Goal: Task Accomplishment & Management: Use online tool/utility

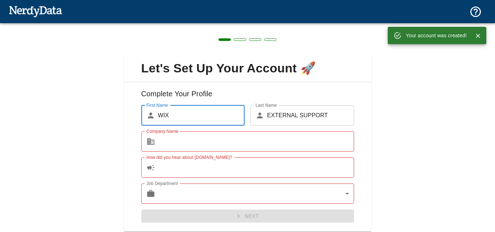
scroll to position [22, 0]
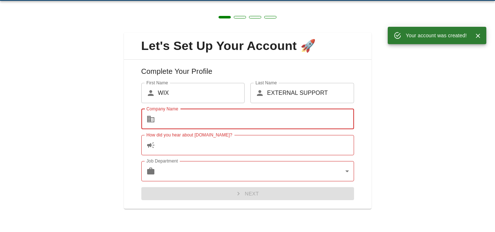
click at [200, 111] on input "Company Name" at bounding box center [256, 119] width 196 height 20
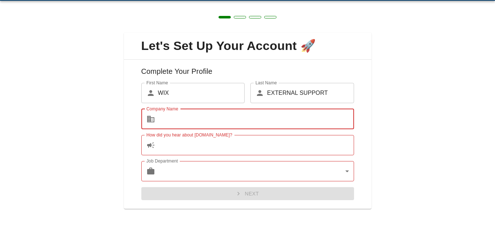
type input "MALWARE PROTECTION"
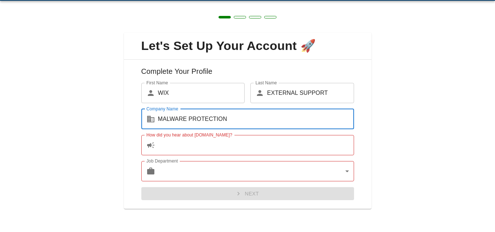
click at [212, 138] on input "How did you hear about [DOMAIN_NAME]?" at bounding box center [256, 145] width 196 height 20
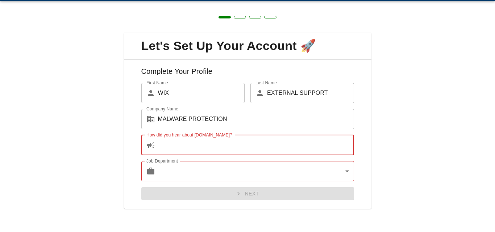
click at [212, 138] on input "How did you hear about [DOMAIN_NAME]?" at bounding box center [256, 145] width 196 height 20
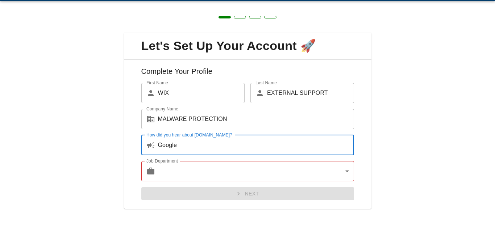
type input "Google"
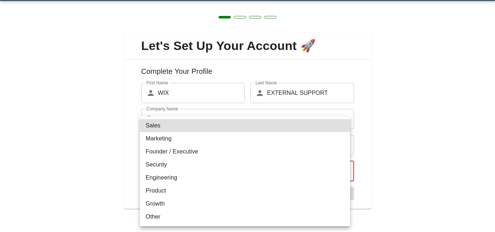
click at [193, 25] on body "Technologies Domains Pricing Products Create a Report Create a list of websites…" at bounding box center [247, 12] width 495 height 25
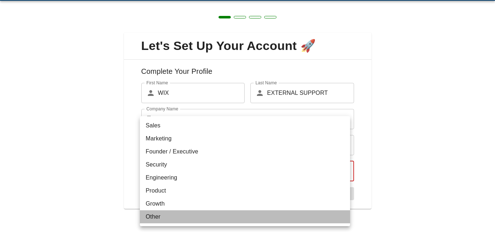
click at [178, 214] on li "Other" at bounding box center [245, 216] width 210 height 13
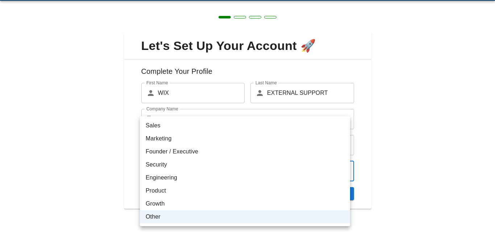
click at [192, 25] on body "Technologies Domains Pricing Products Create a Report Create a list of websites…" at bounding box center [247, 12] width 495 height 25
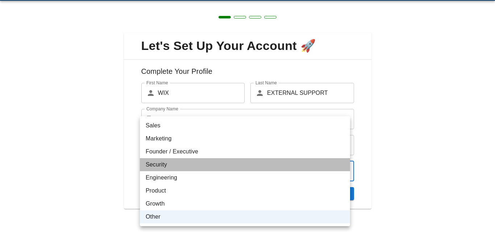
click at [192, 169] on li "Security" at bounding box center [245, 164] width 210 height 13
type input "security"
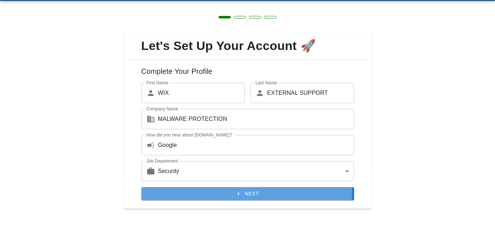
click at [204, 188] on button "Next" at bounding box center [247, 193] width 213 height 13
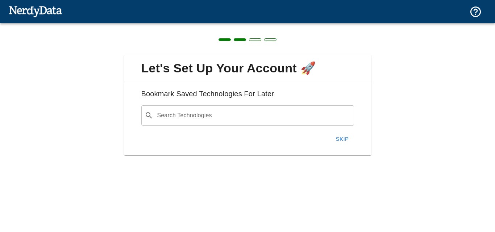
scroll to position [0, 0]
click at [195, 112] on div "Search Technologies ​ Search Technologies" at bounding box center [247, 115] width 213 height 20
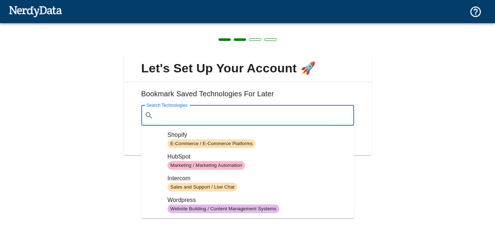
click at [195, 112] on div "Search Technologies ​ Search Technologies" at bounding box center [247, 115] width 213 height 20
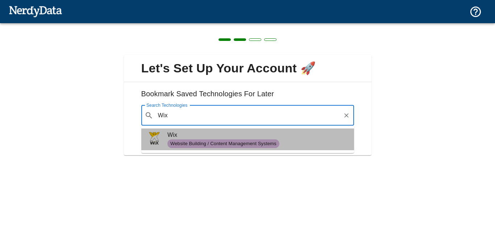
click at [184, 130] on li "Wix Website Building / Content Management Systems" at bounding box center [247, 140] width 213 height 22
type input "Wix"
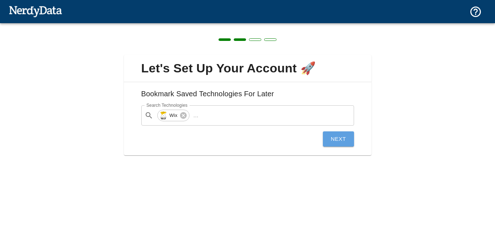
click at [328, 137] on button "Next" at bounding box center [338, 138] width 31 height 15
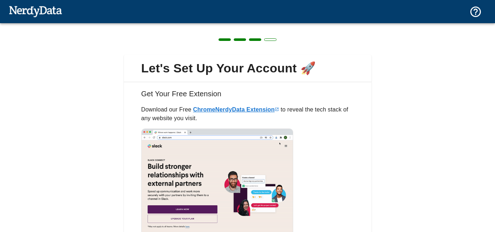
scroll to position [60, 0]
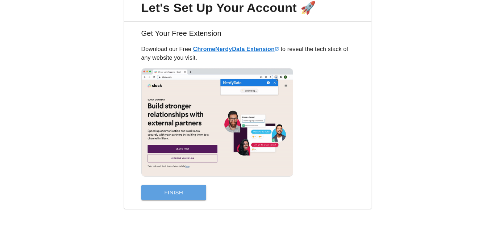
click at [174, 186] on button "Finish" at bounding box center [173, 192] width 65 height 15
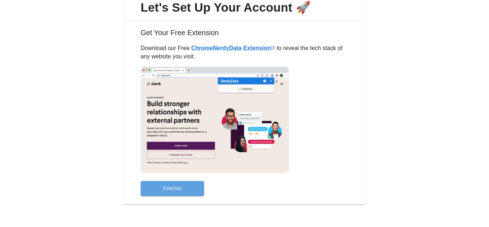
scroll to position [0, 0]
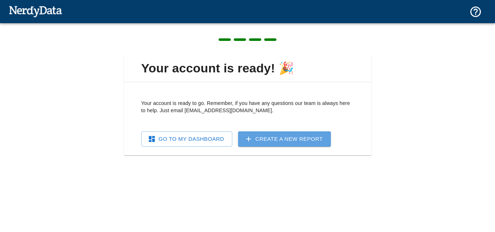
click at [278, 141] on link "Create a New Report" at bounding box center [284, 138] width 93 height 15
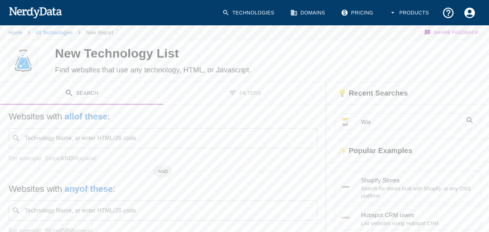
click at [361, 117] on div at bounding box center [351, 121] width 20 height 9
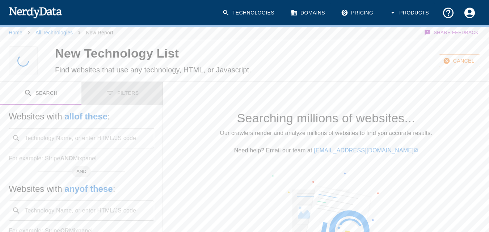
click at [121, 93] on button "Filters" at bounding box center [123, 93] width 82 height 23
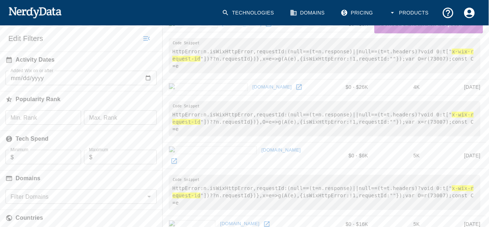
scroll to position [120, 0]
click at [150, 70] on input "Added Wix on or after" at bounding box center [81, 77] width 151 height 14
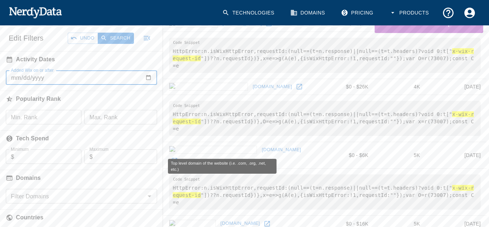
type input "[DATE]"
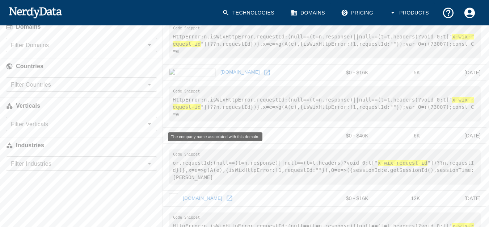
scroll to position [237, 0]
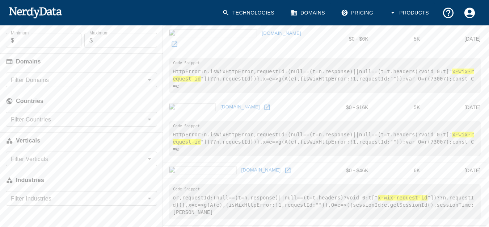
click at [62, 114] on input "Filter Countries" at bounding box center [75, 119] width 135 height 10
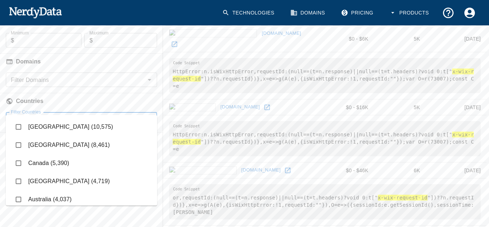
click at [62, 145] on li "[GEOGRAPHIC_DATA] (8,461)" at bounding box center [81, 145] width 151 height 18
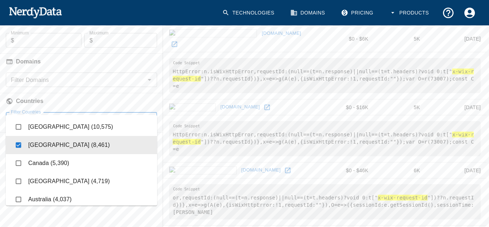
checkbox input "true"
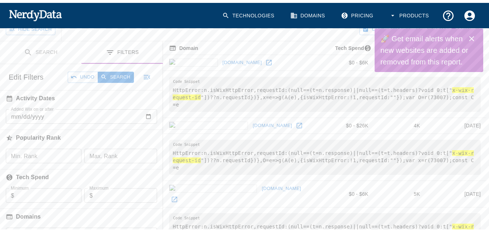
scroll to position [83, 0]
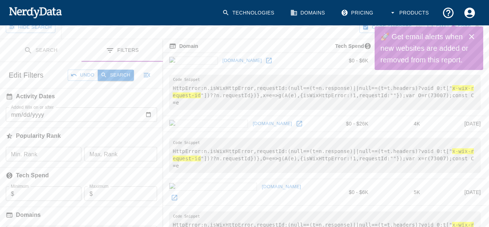
click at [113, 70] on button "Search" at bounding box center [116, 75] width 36 height 11
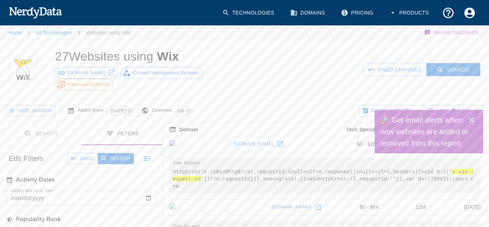
click at [285, 27] on div "Technologies Domains Pricing Products" at bounding box center [348, 12] width 266 height 33
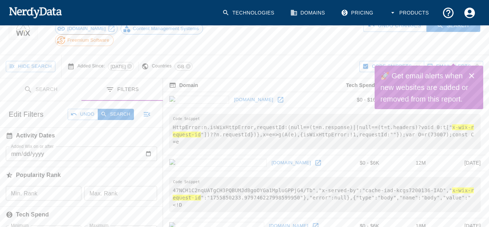
scroll to position [42, 0]
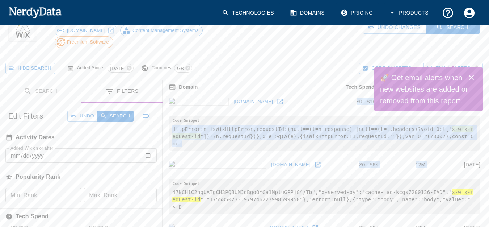
drag, startPoint x: 456, startPoint y: 143, endPoint x: 494, endPoint y: 153, distance: 39.7
click at [489, 153] on html "Technologies Domains Pricing Products Home All Technologies Websites using Wix …" at bounding box center [244, 135] width 489 height 355
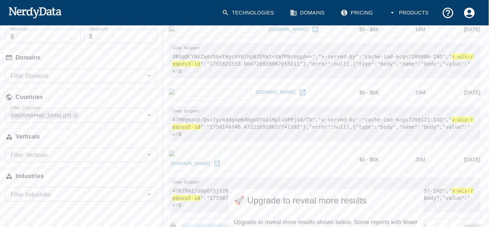
scroll to position [439, 0]
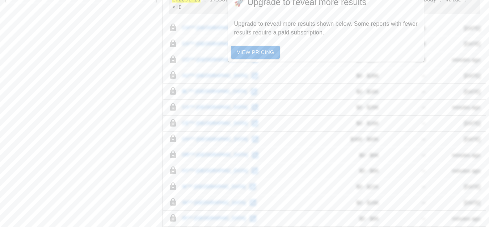
click at [126, 112] on div "Search Filters Edit Search Undo Search Websites with all of these : Technology …" at bounding box center [81, 23] width 163 height 678
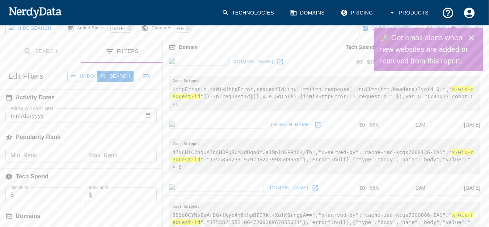
scroll to position [84, 0]
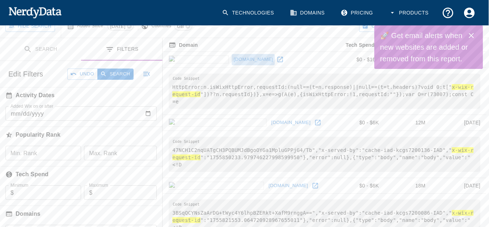
click at [232, 54] on link "[DOMAIN_NAME]" at bounding box center [253, 59] width 43 height 11
click at [270, 117] on link "[DOMAIN_NAME]" at bounding box center [291, 122] width 43 height 11
click at [267, 180] on link "[DOMAIN_NAME]" at bounding box center [288, 185] width 43 height 11
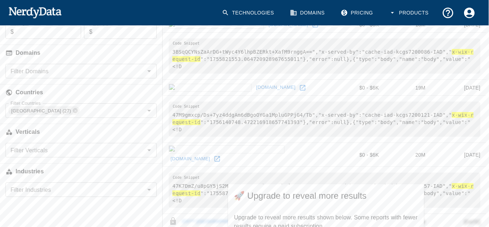
scroll to position [245, 0]
click at [212, 154] on link "[DOMAIN_NAME]" at bounding box center [190, 159] width 43 height 11
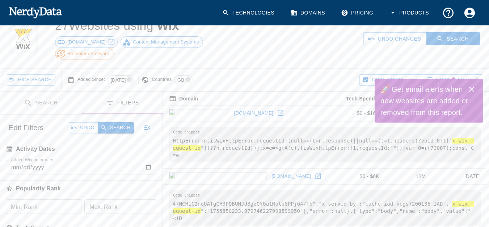
scroll to position [0, 0]
